Goal: Use online tool/utility

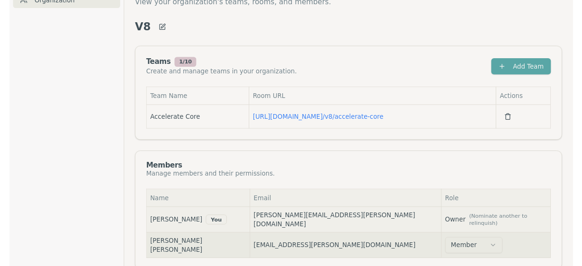
scroll to position [47, 0]
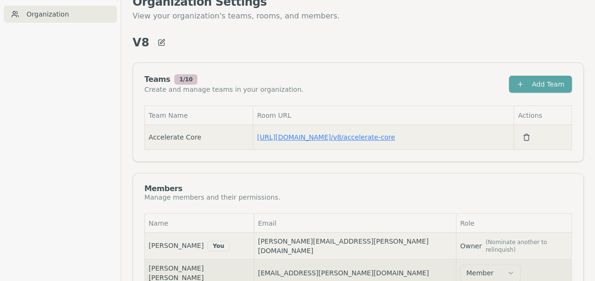
click at [298, 138] on link "[URL][DOMAIN_NAME] / v8/accelerate-core" at bounding box center [326, 138] width 138 height 8
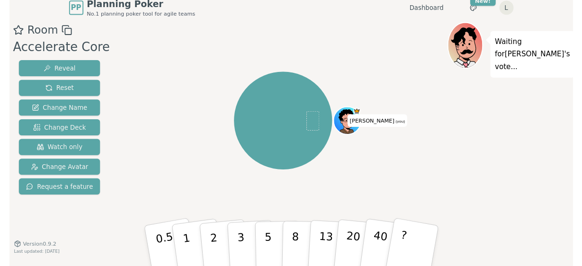
scroll to position [9, 0]
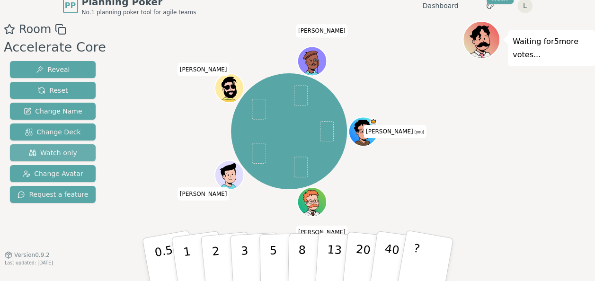
click at [47, 151] on span "Watch only" at bounding box center [53, 152] width 48 height 9
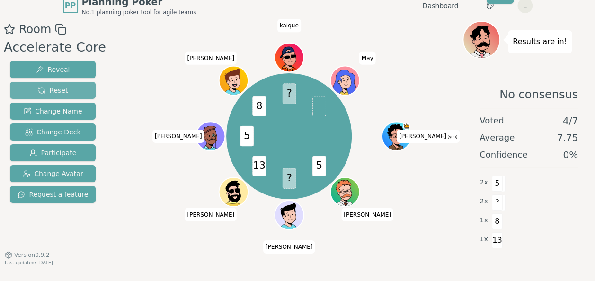
click at [62, 92] on button "Reset" at bounding box center [53, 90] width 86 height 17
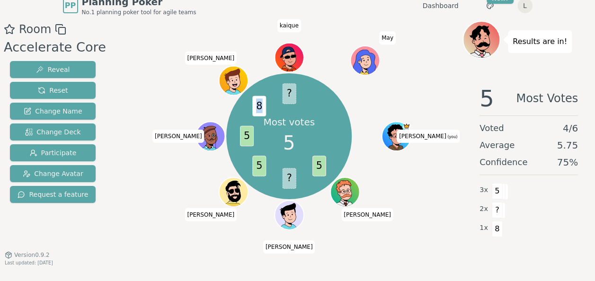
click at [262, 107] on span "8" at bounding box center [259, 106] width 14 height 20
click at [260, 107] on span "8" at bounding box center [259, 106] width 14 height 20
click at [258, 107] on span "8" at bounding box center [259, 106] width 14 height 20
drag, startPoint x: 565, startPoint y: 147, endPoint x: 573, endPoint y: 147, distance: 8.0
click at [573, 147] on span "5.75" at bounding box center [567, 145] width 21 height 13
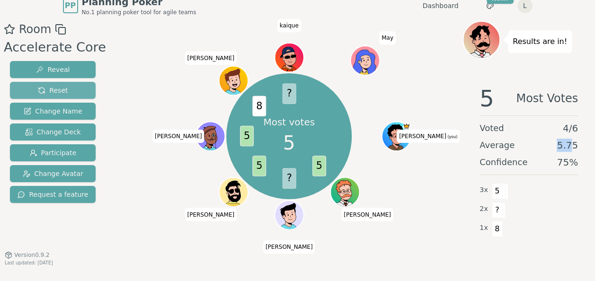
click at [50, 94] on span "Reset" at bounding box center [53, 90] width 30 height 9
click at [53, 90] on span "Reset" at bounding box center [53, 90] width 30 height 9
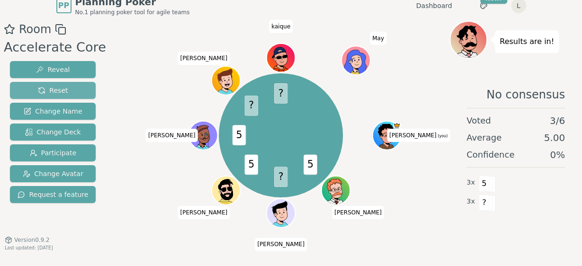
click at [46, 91] on span "Reset" at bounding box center [53, 90] width 30 height 9
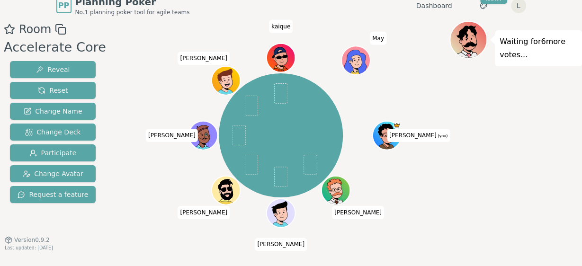
scroll to position [0, 0]
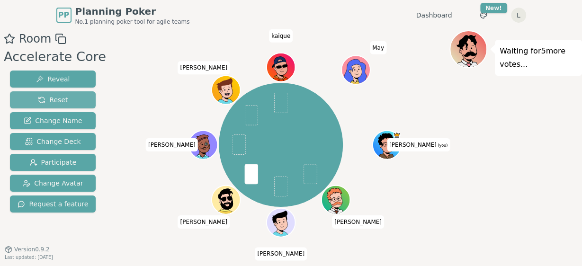
click at [59, 100] on span "Reset" at bounding box center [53, 99] width 30 height 9
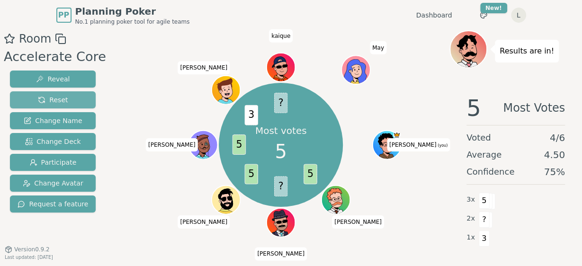
click at [53, 98] on span "Reset" at bounding box center [53, 99] width 30 height 9
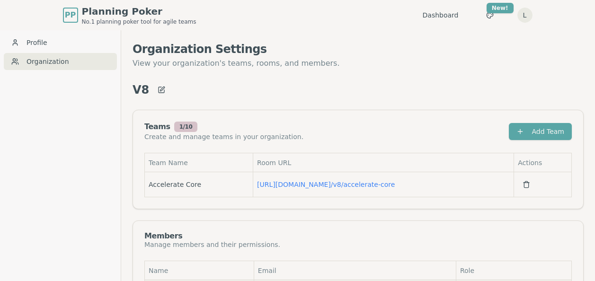
scroll to position [47, 0]
